Goal: Information Seeking & Learning: Learn about a topic

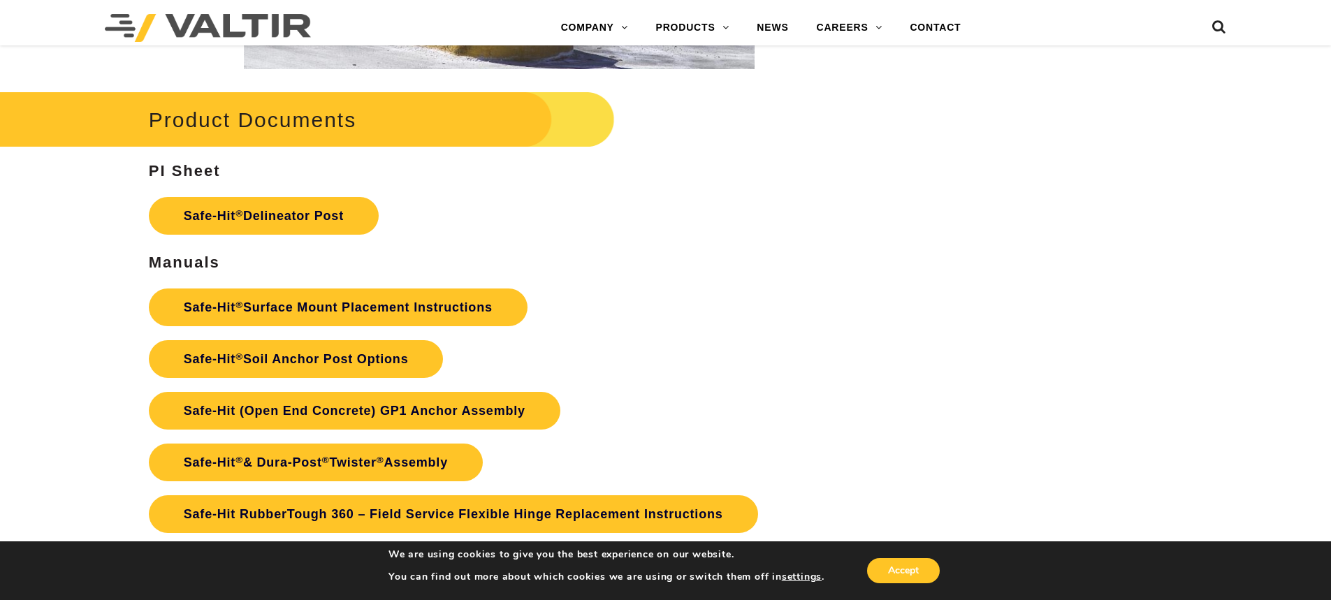
scroll to position [3144, 0]
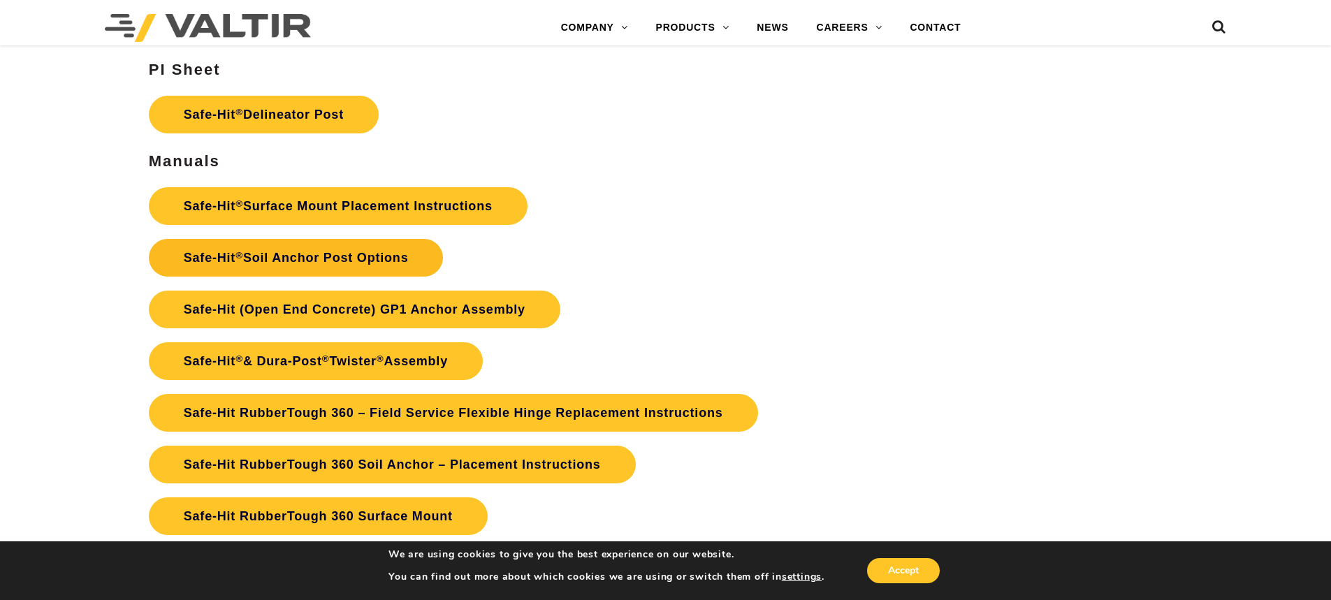
click at [344, 256] on link "Safe-Hit ® Soil Anchor Post Options" at bounding box center [296, 258] width 295 height 38
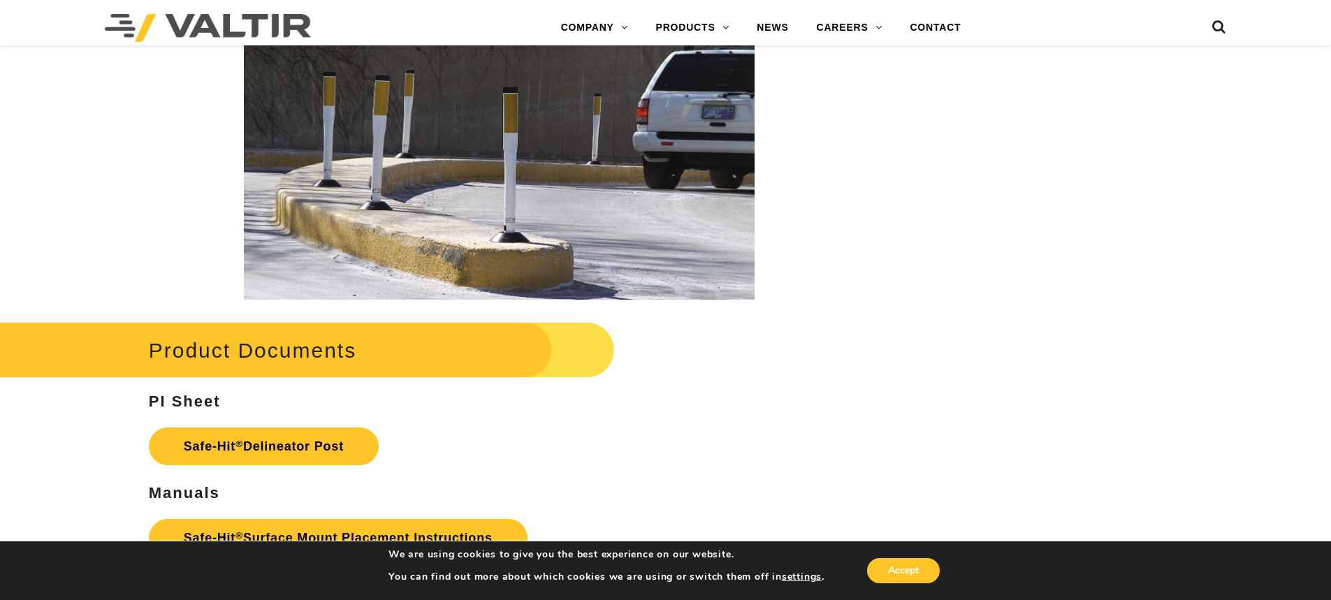
scroll to position [2847, 0]
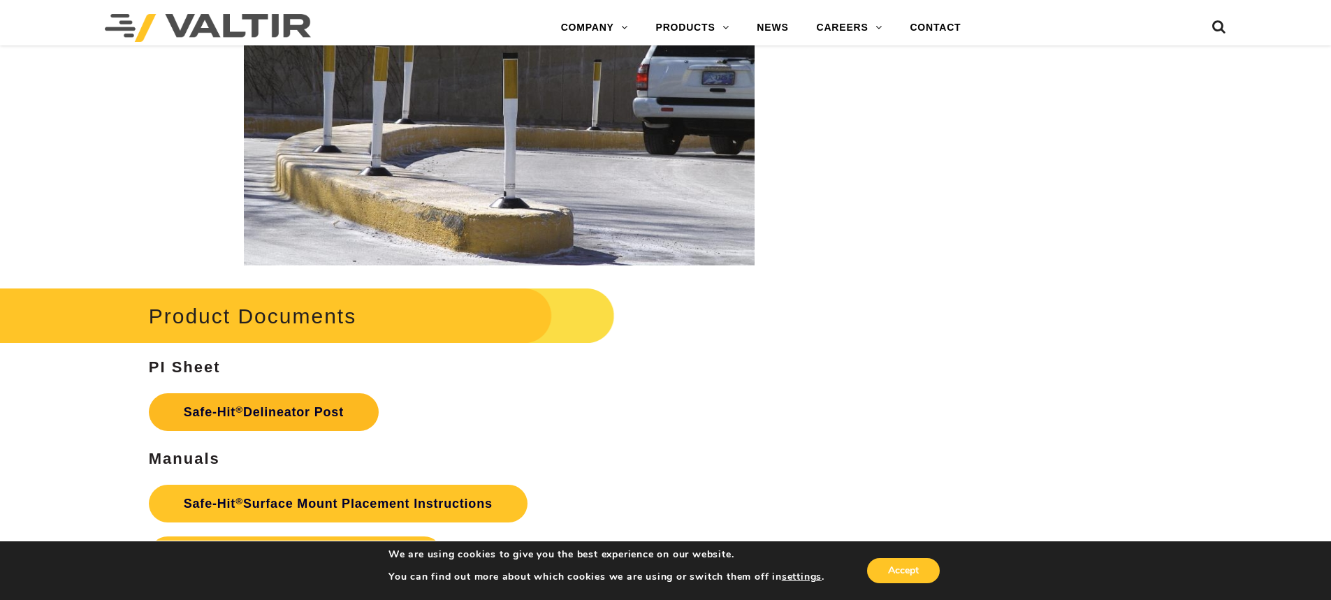
click at [320, 416] on link "Safe-Hit ® Delineator Post" at bounding box center [264, 412] width 230 height 38
